Goal: Information Seeking & Learning: Find specific page/section

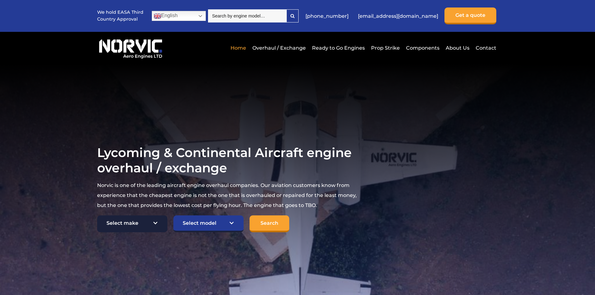
click at [148, 227] on select "Select make TCM Continental Lycoming" at bounding box center [132, 223] width 70 height 17
select select "Lycoming"
click at [97, 216] on select "Select make TCM Continental Lycoming" at bounding box center [132, 223] width 70 height 17
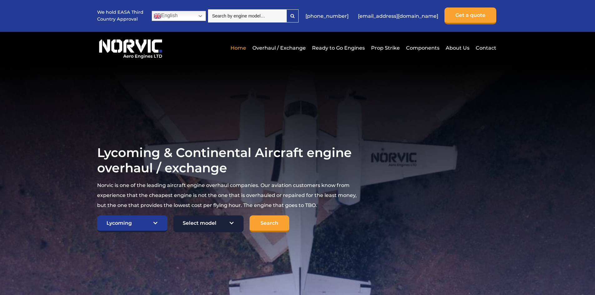
drag, startPoint x: 218, startPoint y: 213, endPoint x: 212, endPoint y: 222, distance: 10.9
click at [216, 215] on div "Lycoming & Continental Aircraft engine overhaul / exchange Norvic is one of the…" at bounding box center [227, 188] width 260 height 87
click at [212, 223] on select "Select model American Champion 7KCAB [PERSON_NAME] Citabria IO-320-E2A Beech 23…" at bounding box center [208, 223] width 70 height 17
click at [198, 227] on select "Select model American Champion 7KCAB [PERSON_NAME] Citabria IO-320-E2A Beech 23…" at bounding box center [208, 223] width 70 height 17
select select "646"
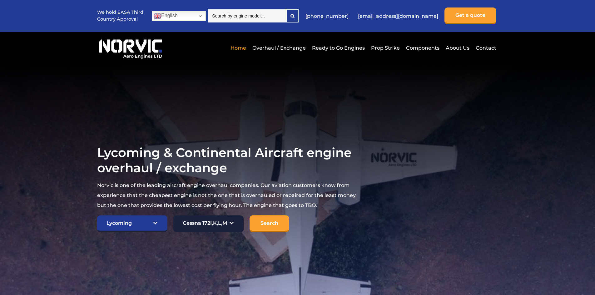
click at [173, 216] on select "Select model American Champion 7KCAB [PERSON_NAME] Citabria IO-320-E2A Beech 23…" at bounding box center [208, 223] width 70 height 17
click at [270, 224] on input "Search" at bounding box center [269, 223] width 40 height 17
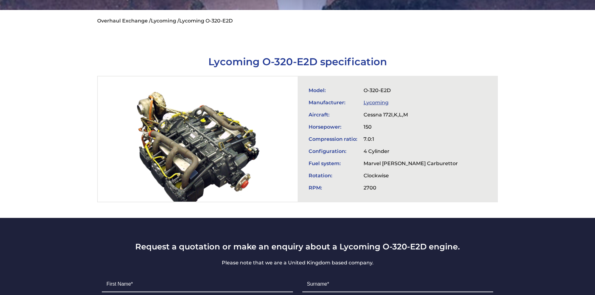
scroll to position [219, 0]
